Goal: Task Accomplishment & Management: Manage account settings

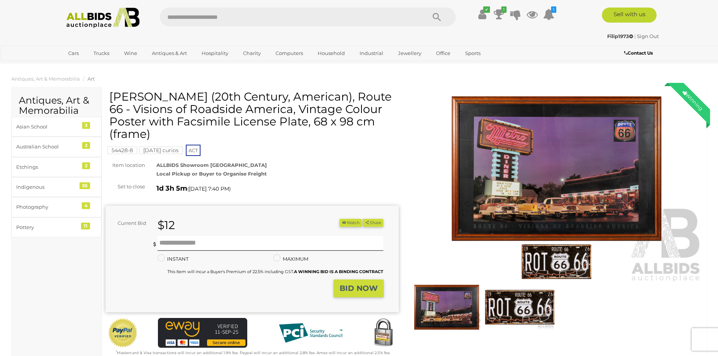
scroll to position [38, 0]
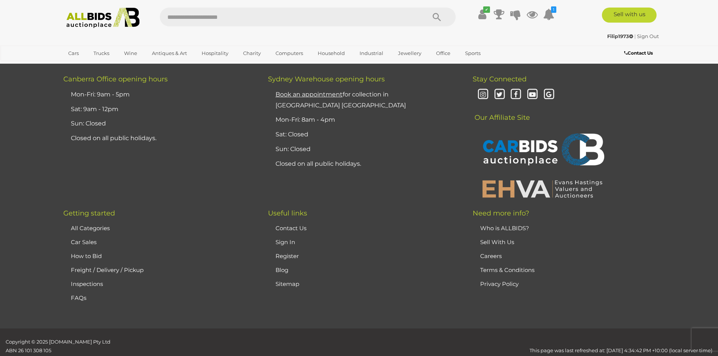
scroll to position [38, 0]
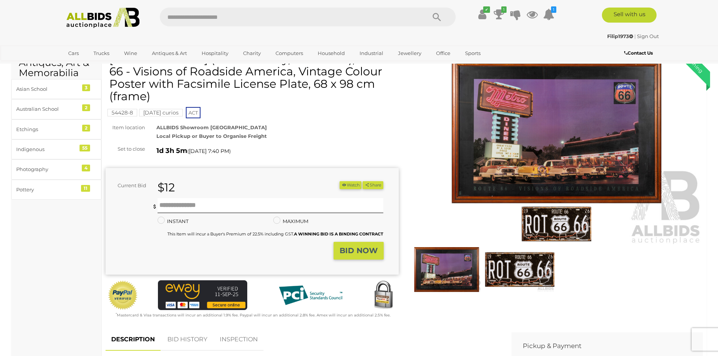
click at [651, 37] on link "Sign Out" at bounding box center [648, 36] width 22 height 6
